Goal: Check status: Check status

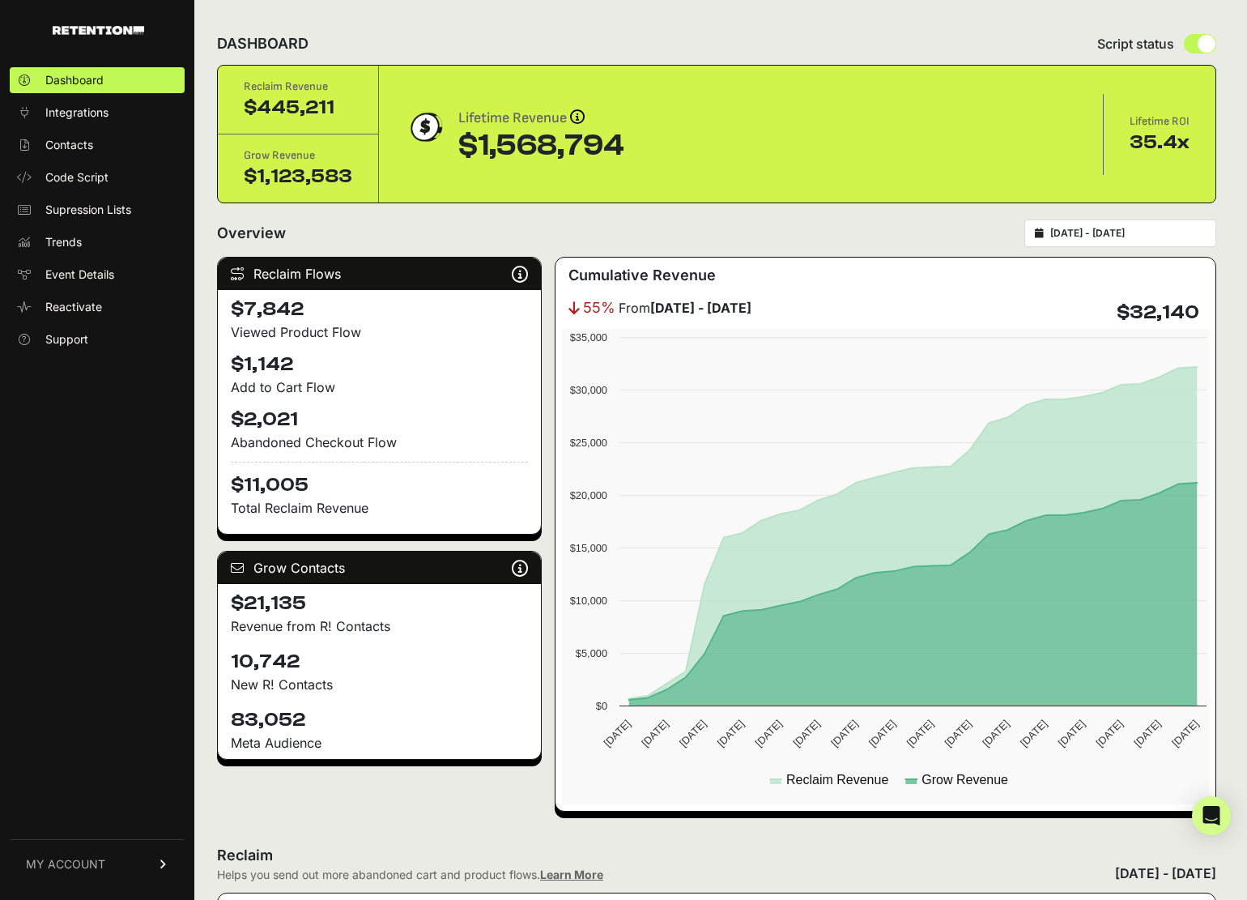
type input "[DATE]"
click at [1082, 237] on input "[DATE] - [DATE]" at bounding box center [1127, 233] width 155 height 13
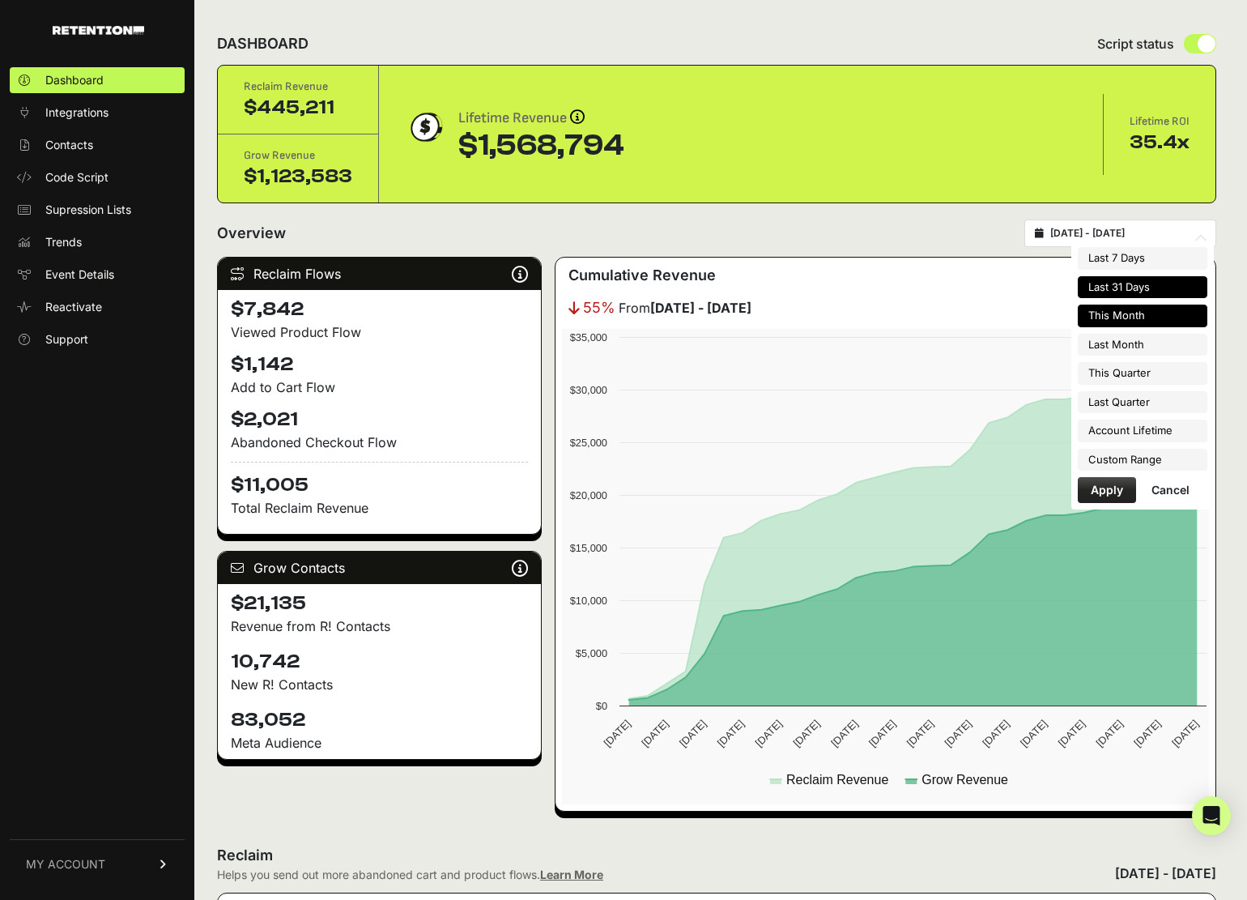
type input "[DATE]"
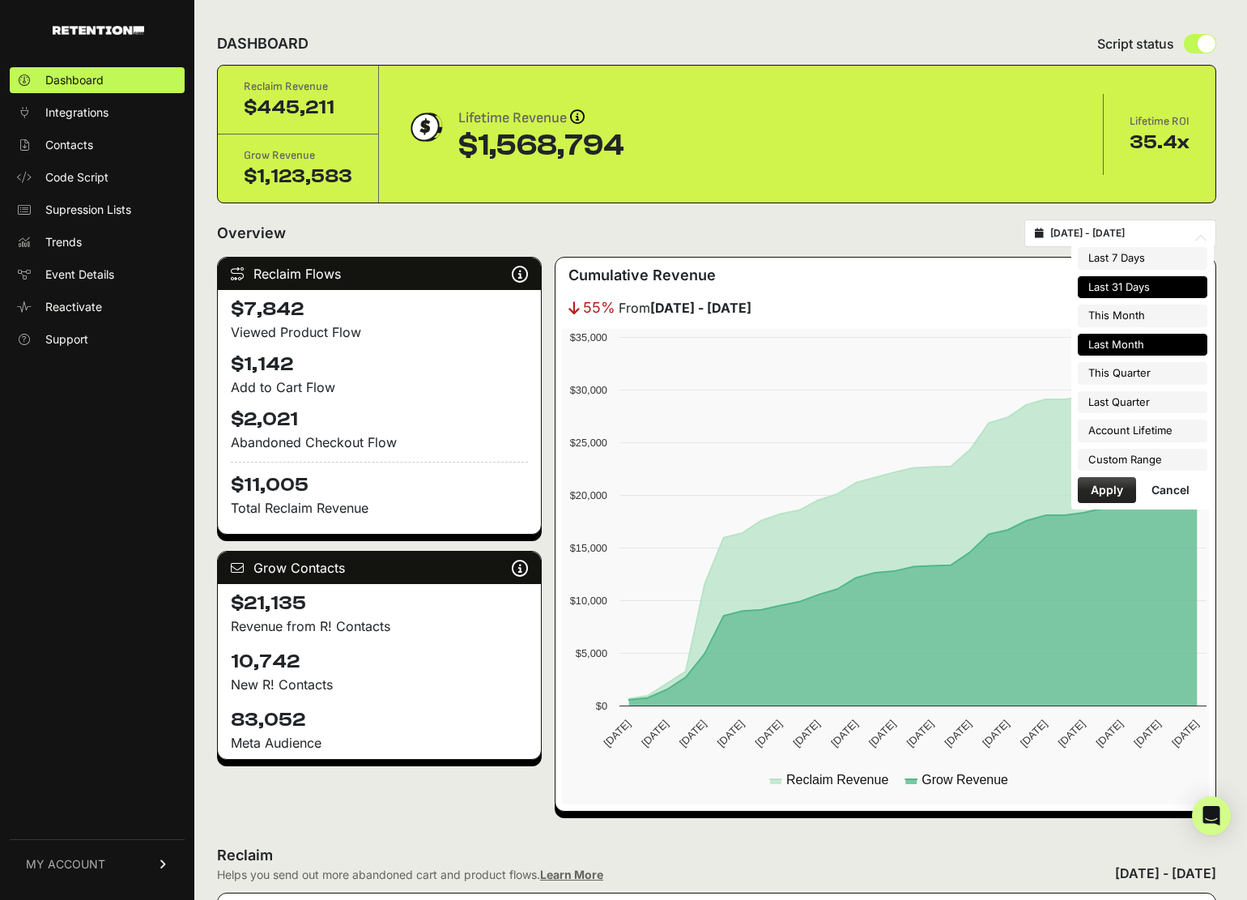
type input "[DATE]"
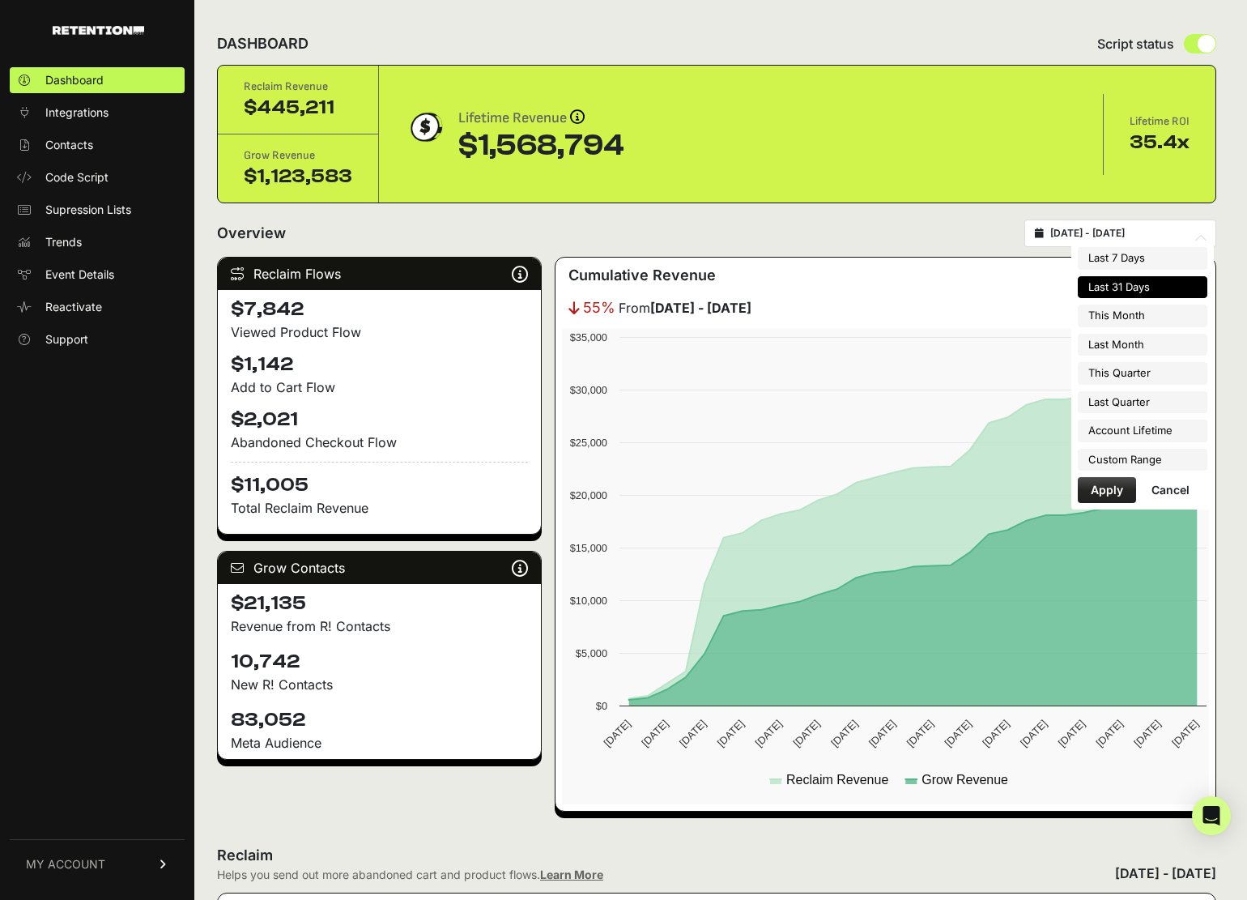
type input "[DATE]"
click at [1114, 454] on li "Custom Range" at bounding box center [1143, 460] width 130 height 23
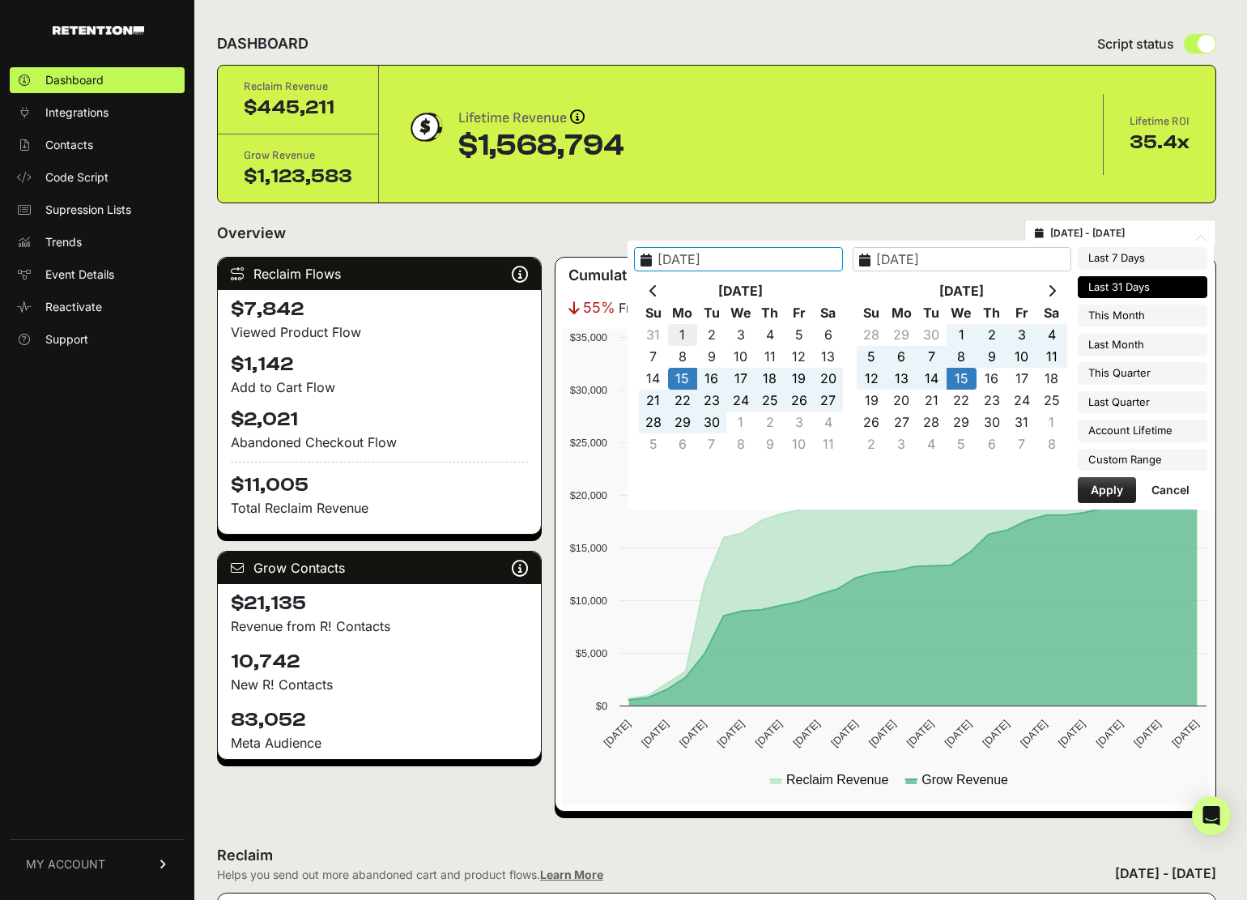
type input "[DATE]"
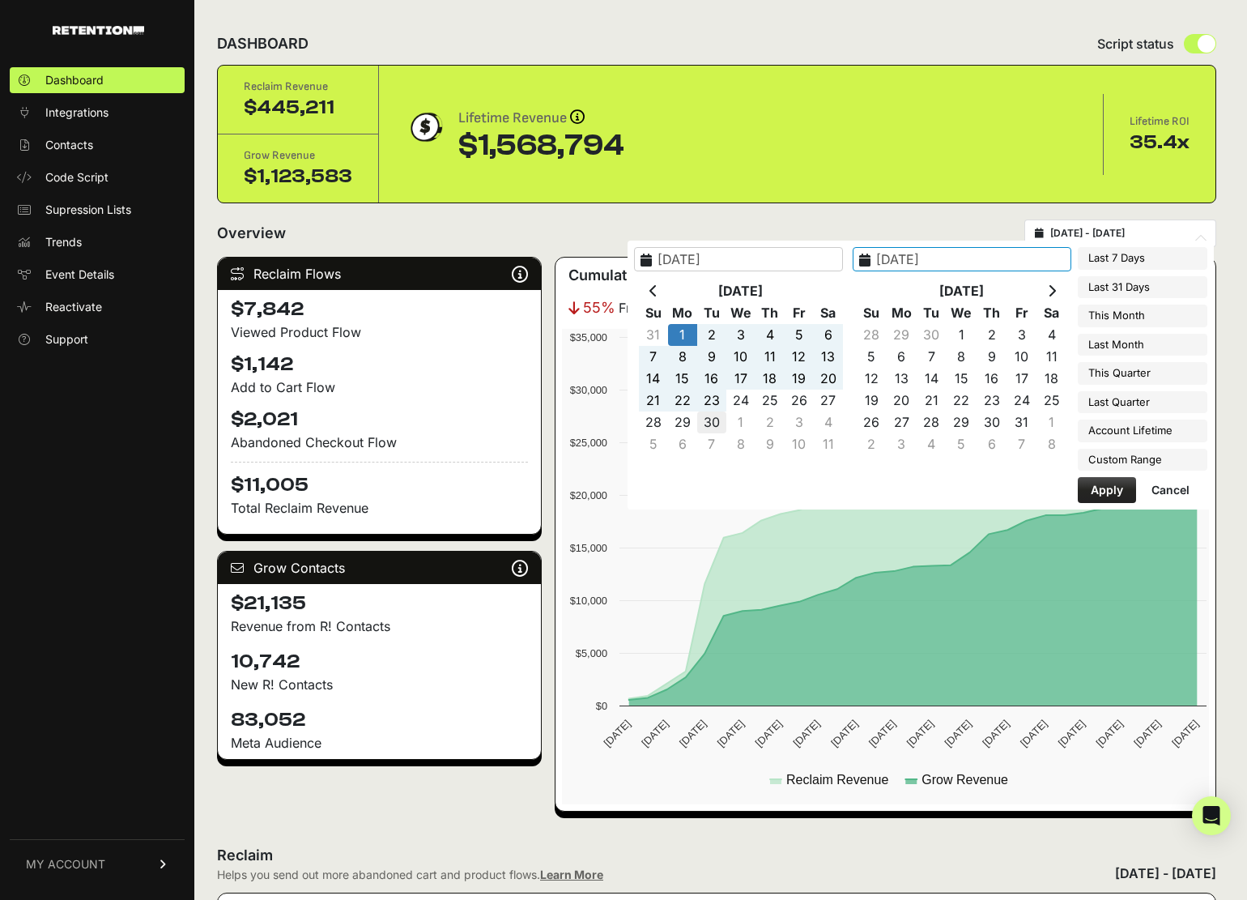
type input "[DATE]"
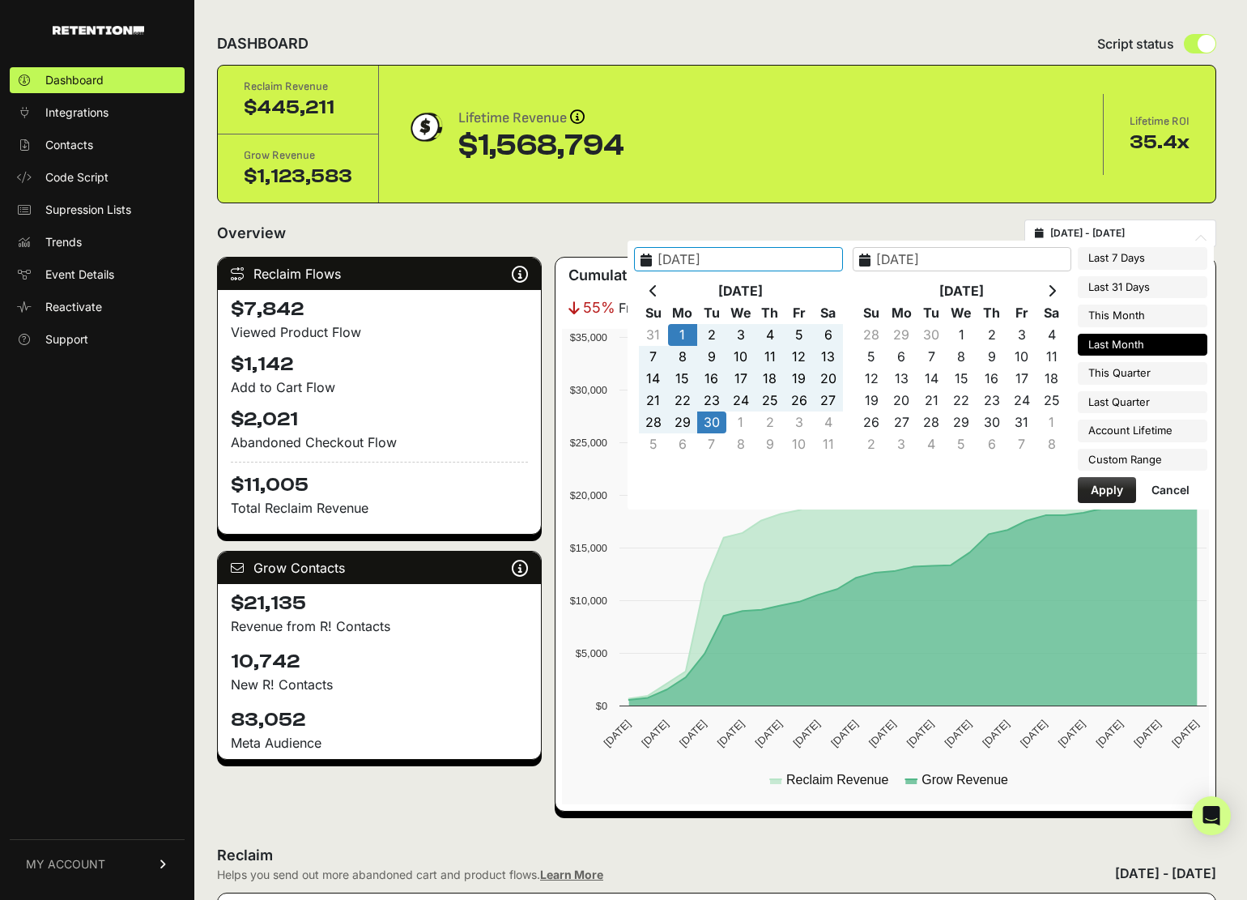
type input "[DATE]"
click at [1117, 491] on button "Apply" at bounding box center [1107, 490] width 58 height 26
type input "[DATE] - [DATE]"
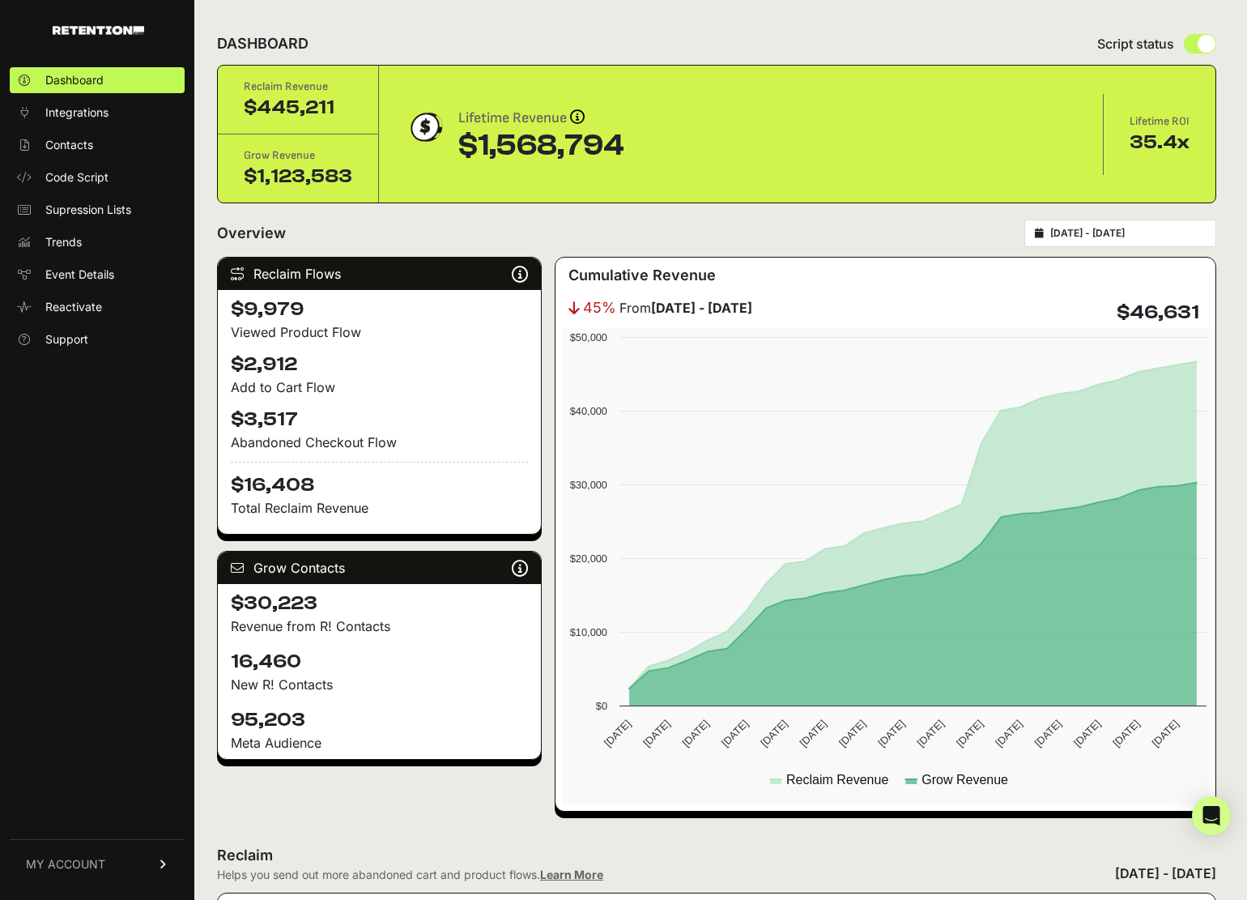
click at [1107, 232] on input "[DATE] - [DATE]" at bounding box center [1127, 233] width 155 height 13
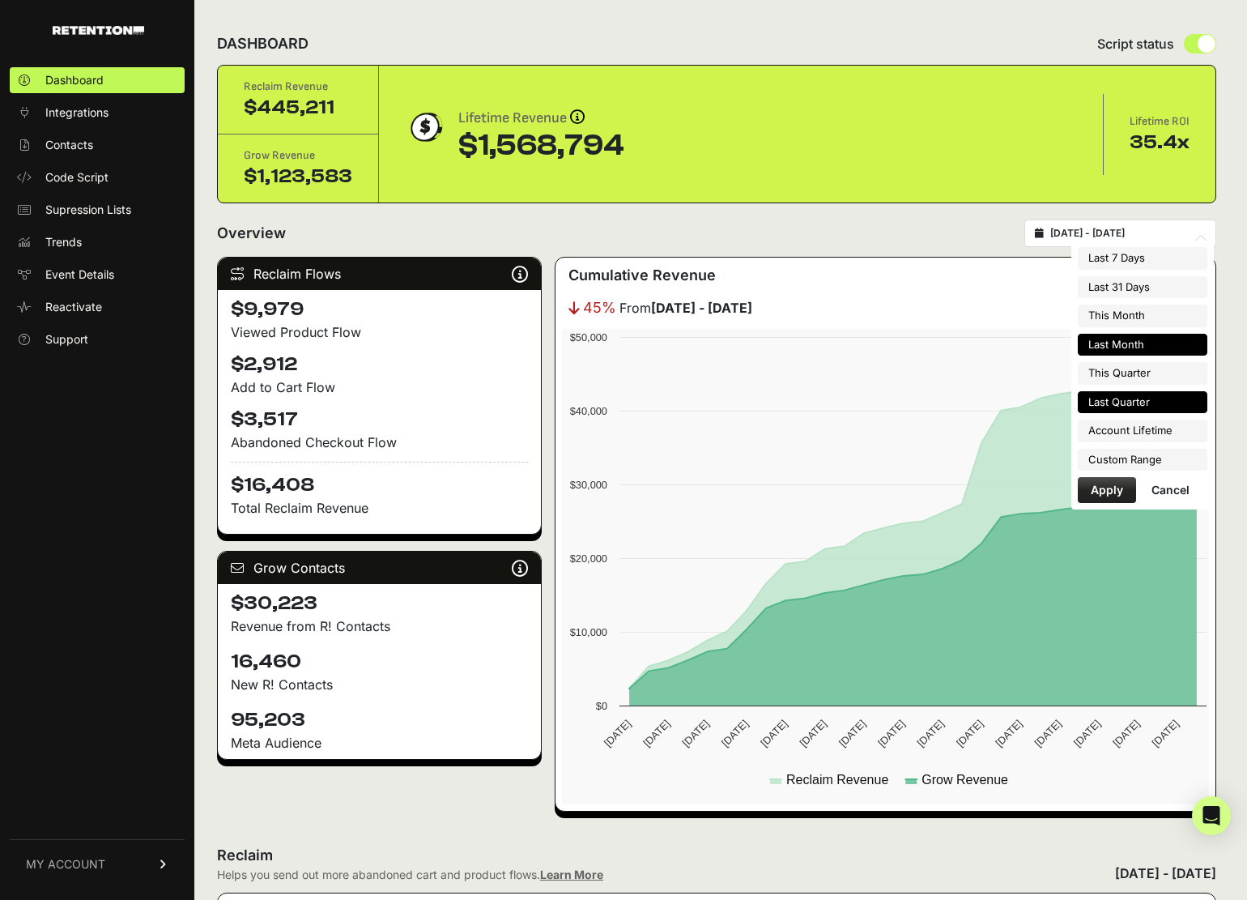
type input "[DATE]"
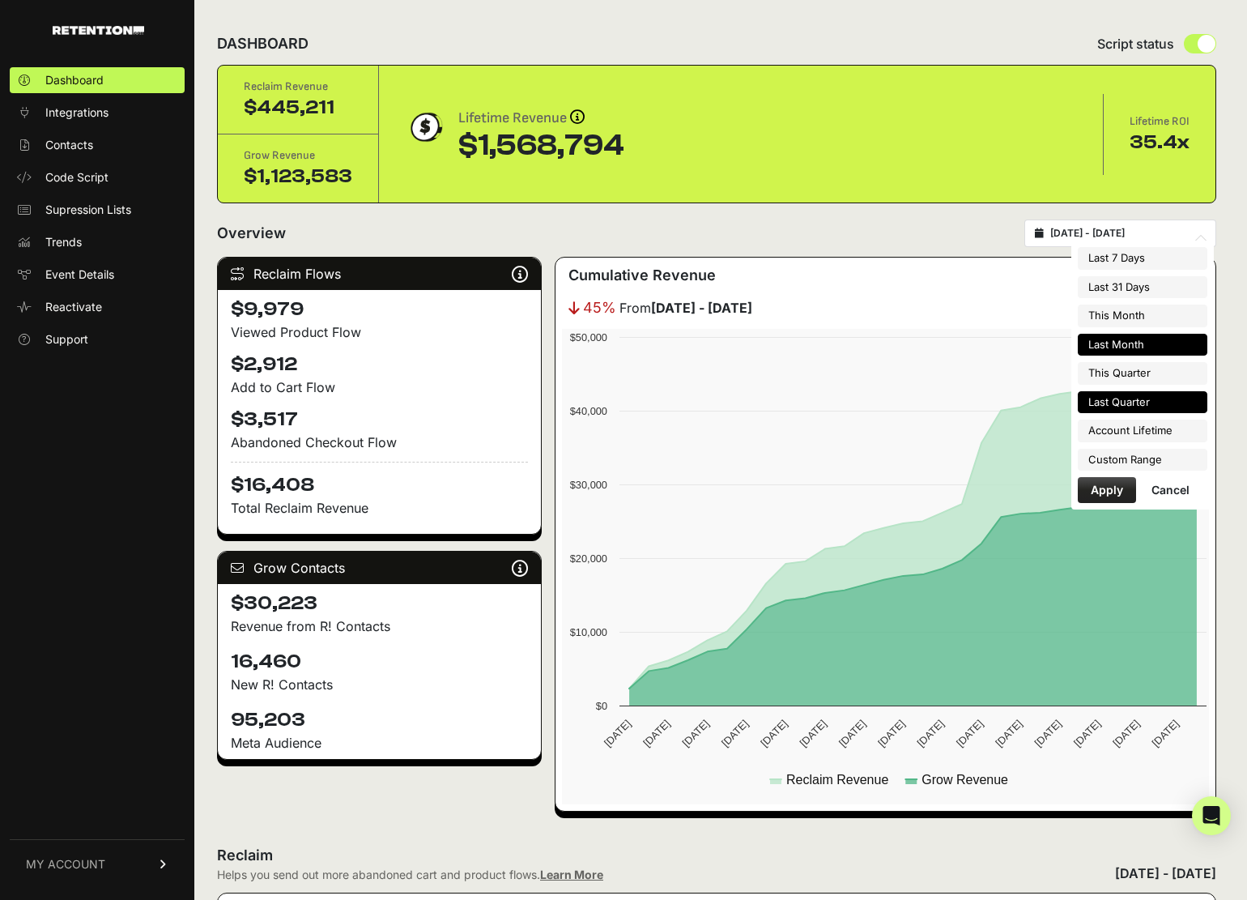
type input "[DATE]"
type input "2023-06-16"
type input "[DATE]"
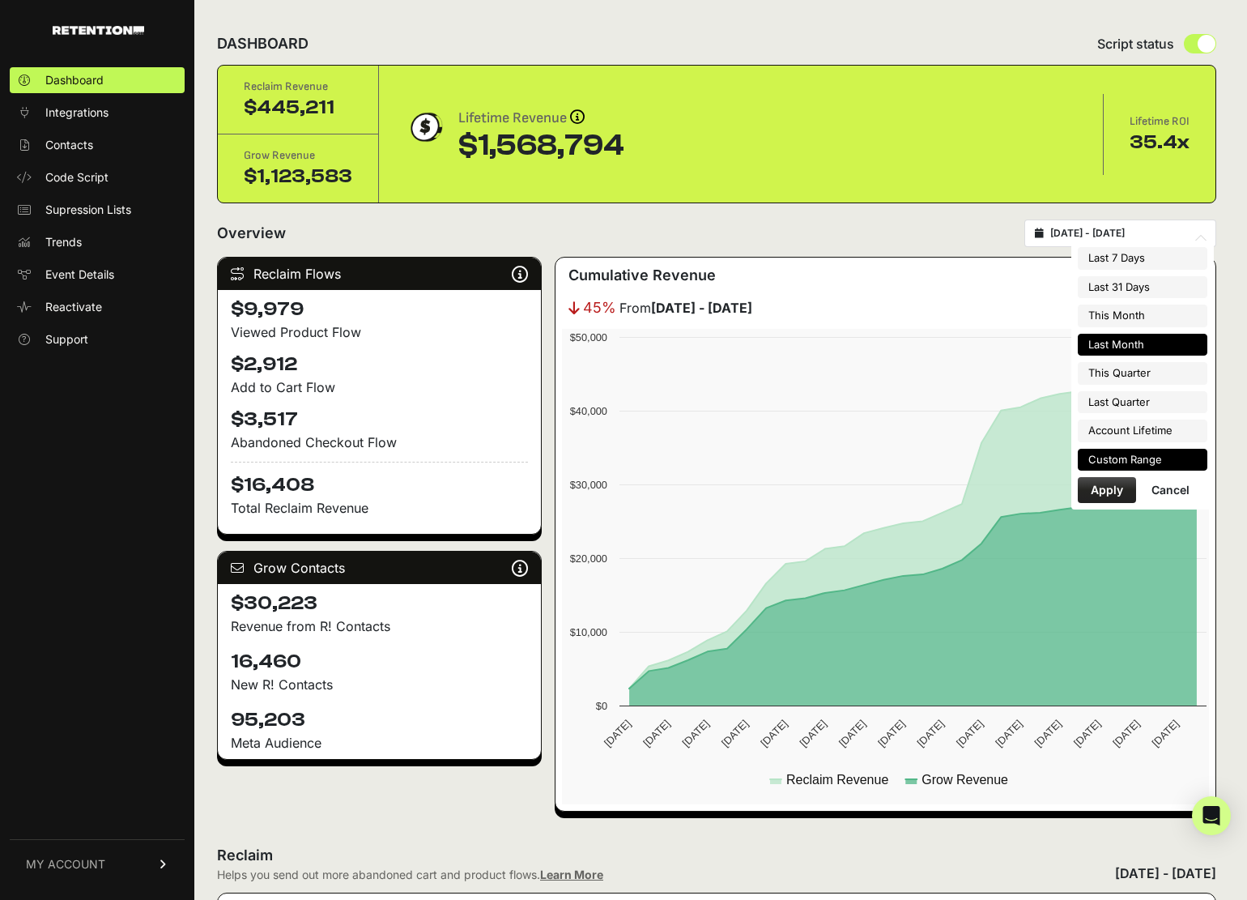
type input "[DATE]"
click at [1138, 464] on li "Custom Range" at bounding box center [1143, 460] width 130 height 23
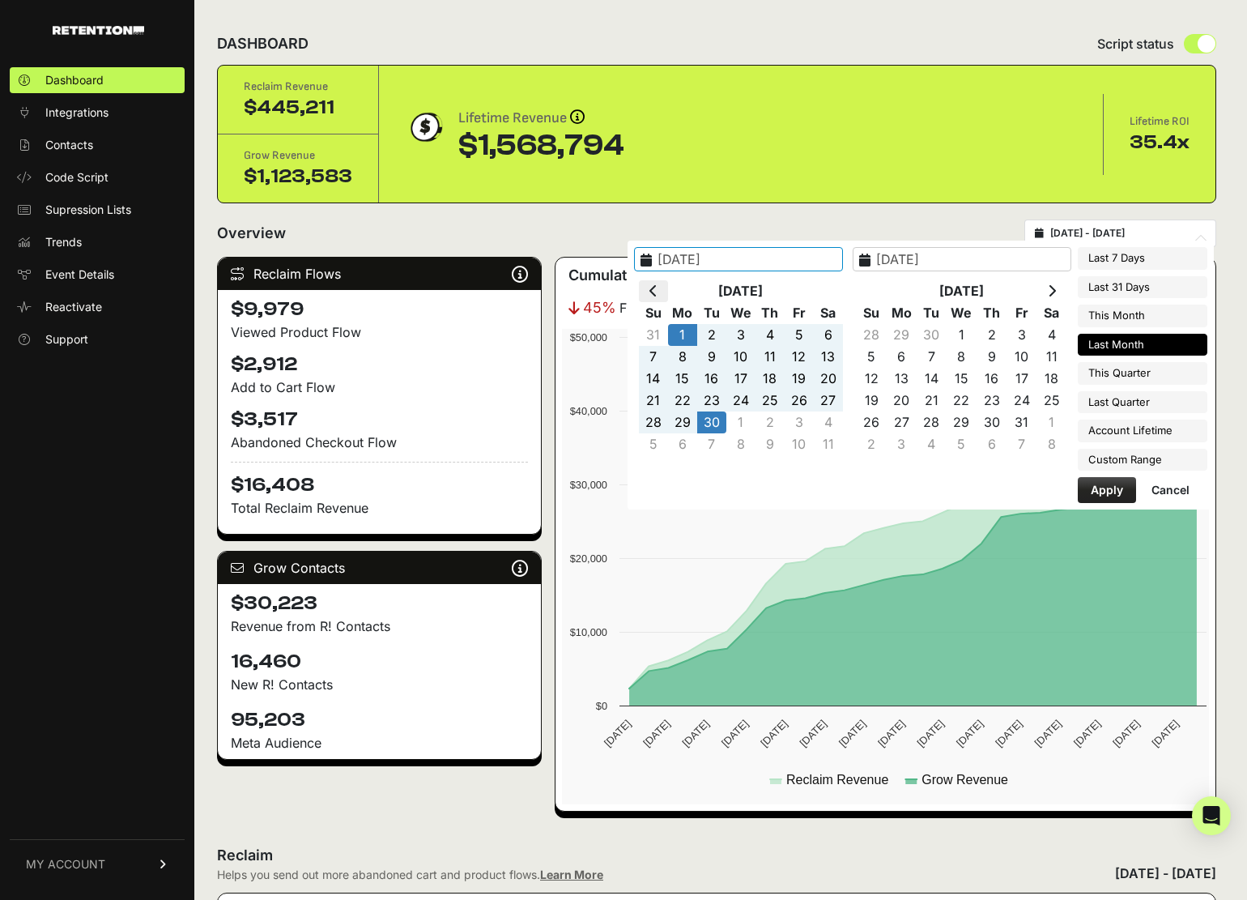
click at [657, 291] on icon at bounding box center [653, 290] width 8 height 13
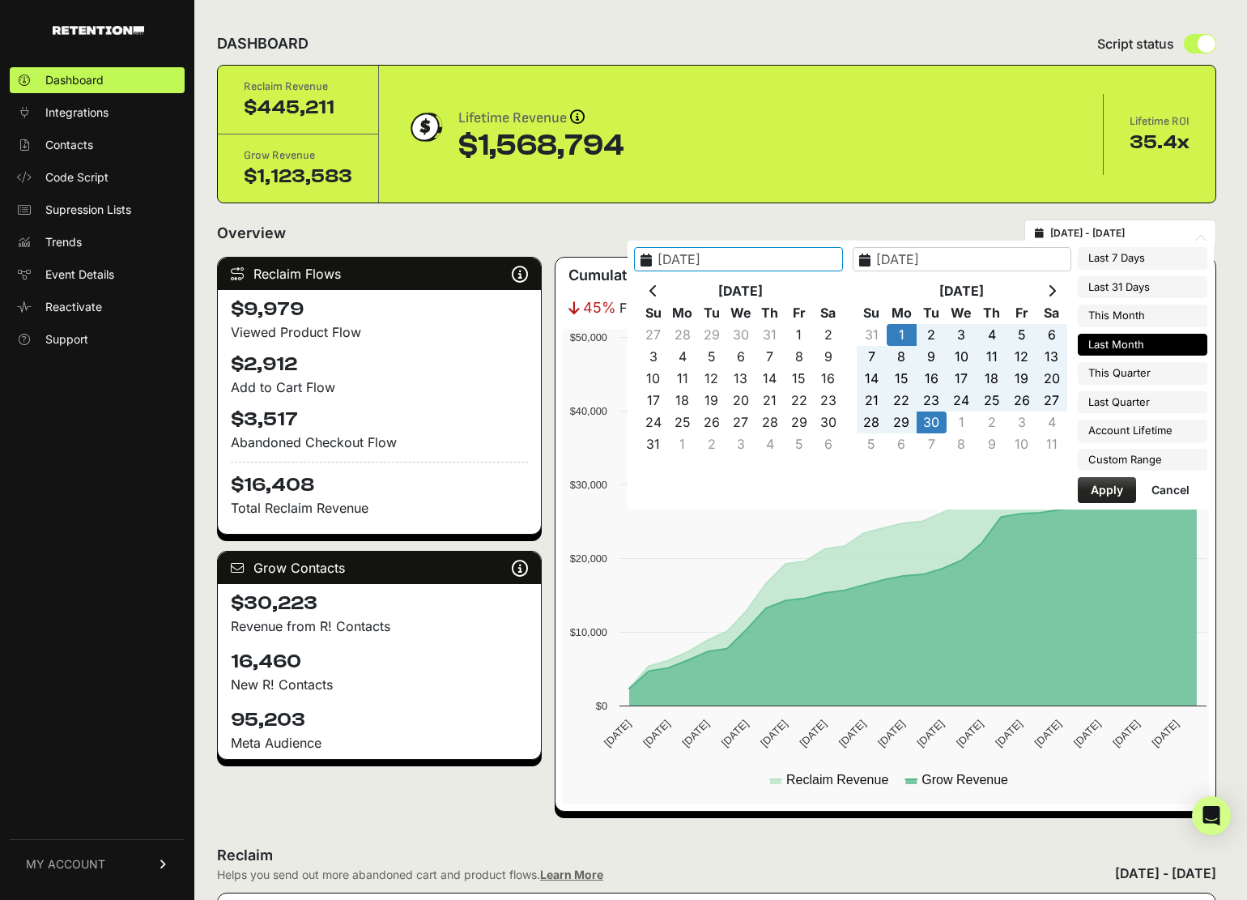
click at [657, 291] on icon at bounding box center [653, 290] width 8 height 13
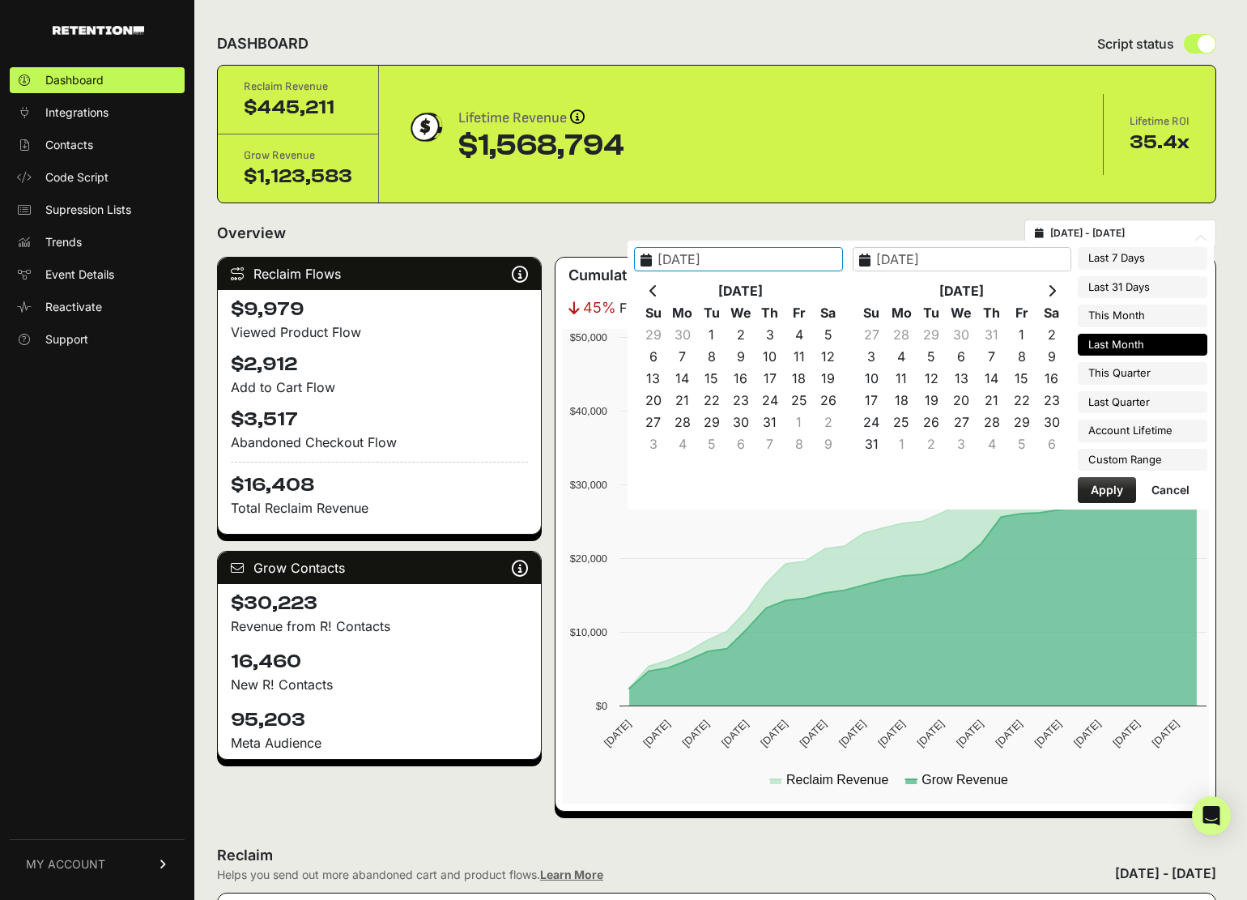
click at [657, 291] on icon at bounding box center [653, 290] width 8 height 13
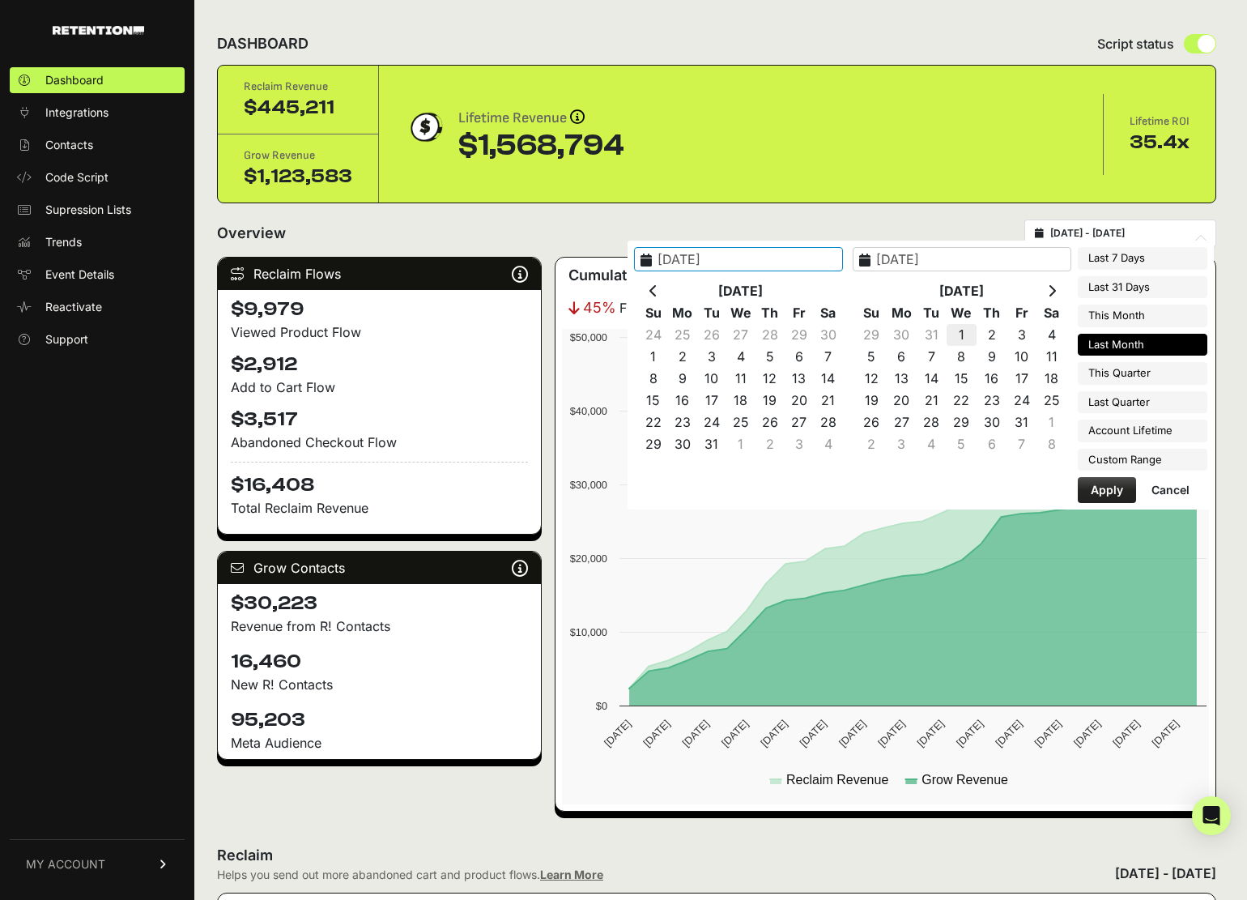
type input "2025-01-01"
click at [1050, 292] on icon at bounding box center [1052, 290] width 8 height 13
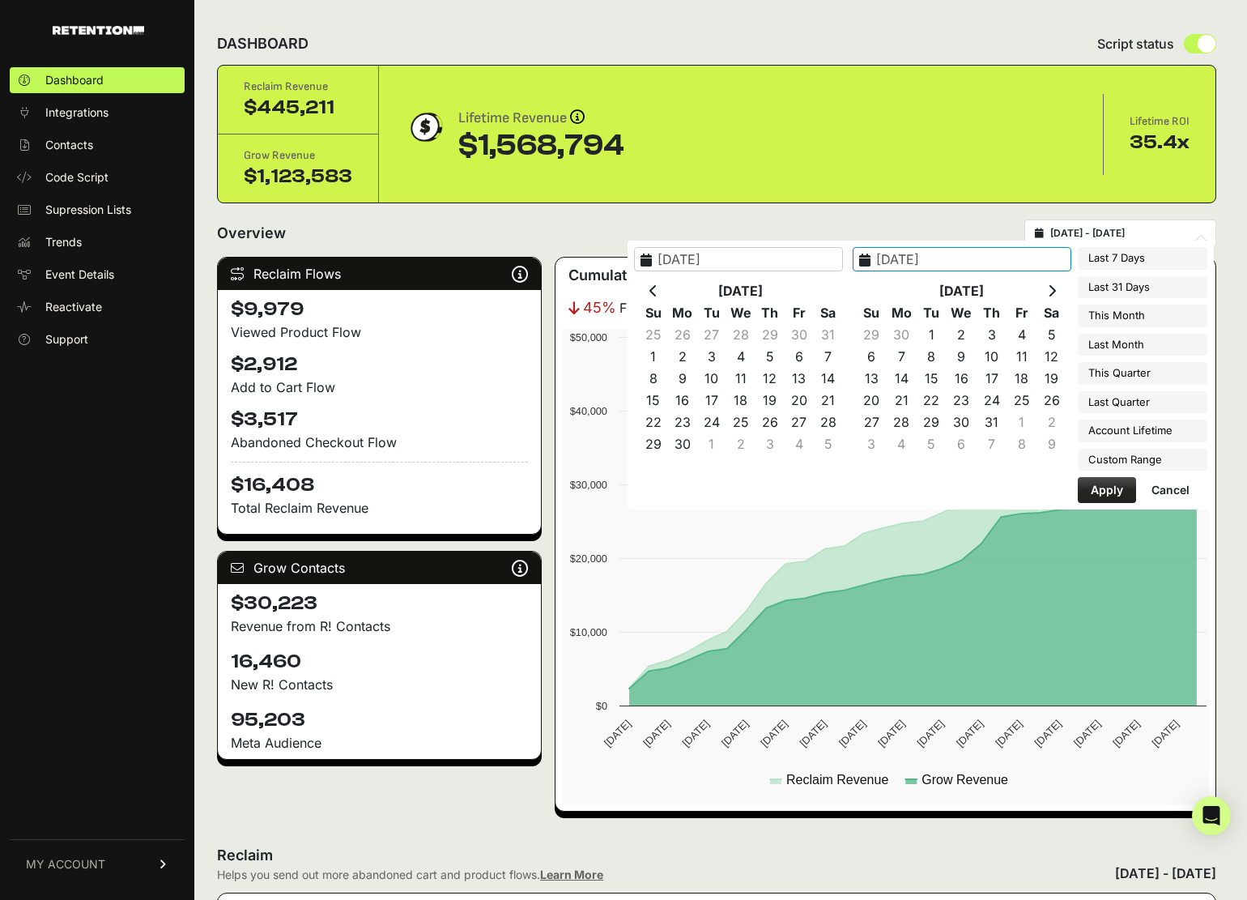
click at [1050, 292] on icon at bounding box center [1052, 290] width 8 height 13
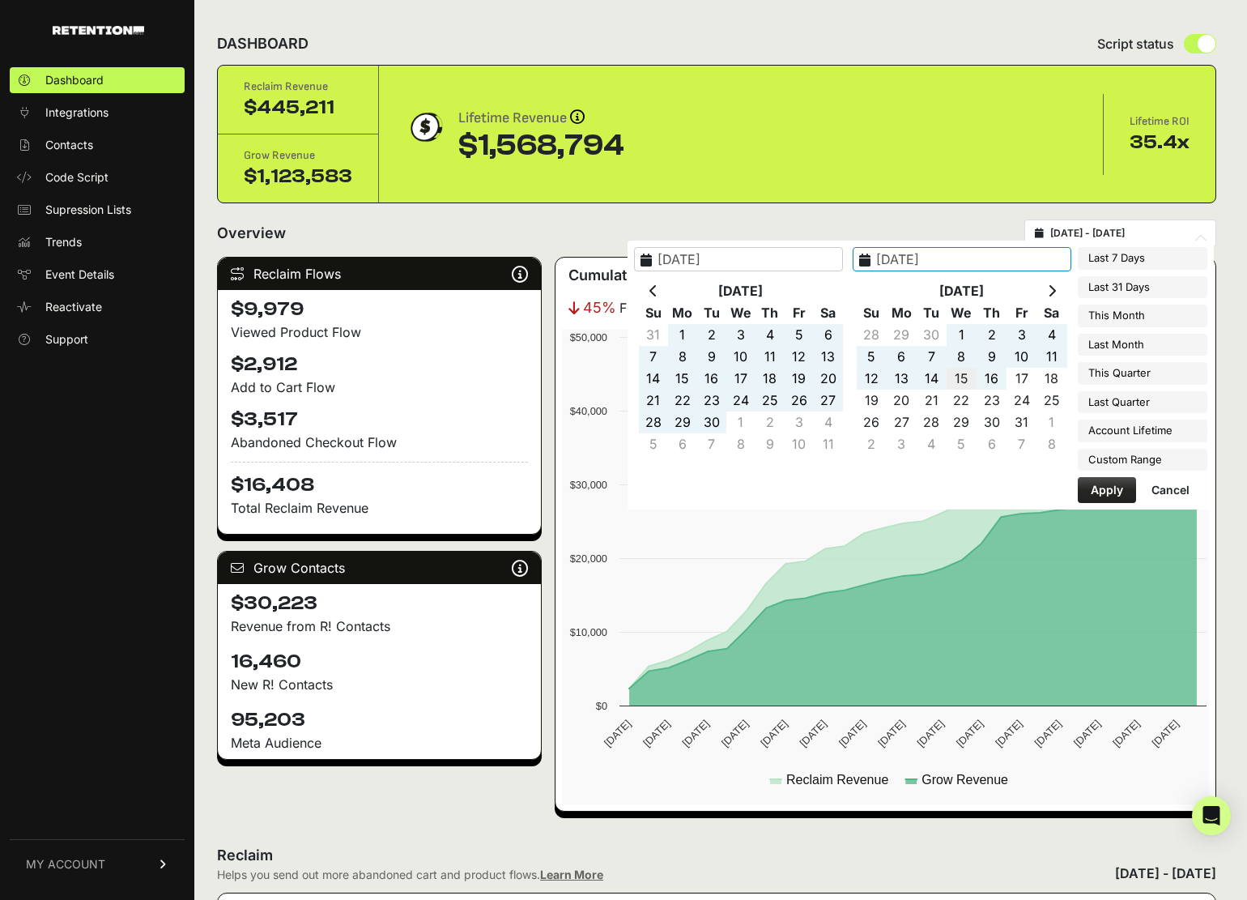
type input "[DATE]"
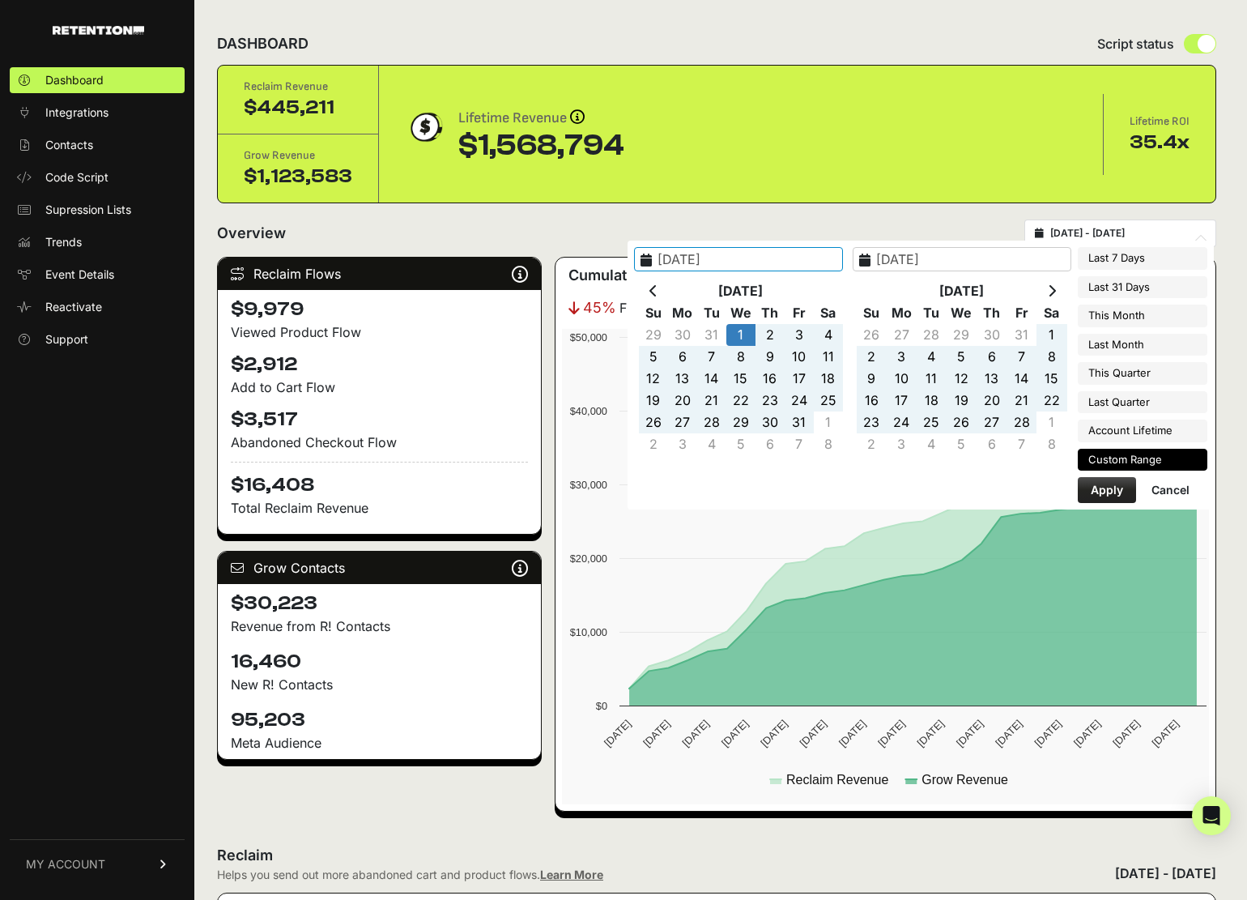
type input "2025-01-01"
click at [1125, 496] on button "Apply" at bounding box center [1107, 490] width 58 height 26
type input "2025-01-01 - 2025-10-15"
